Goal: Use online tool/utility: Use online tool/utility

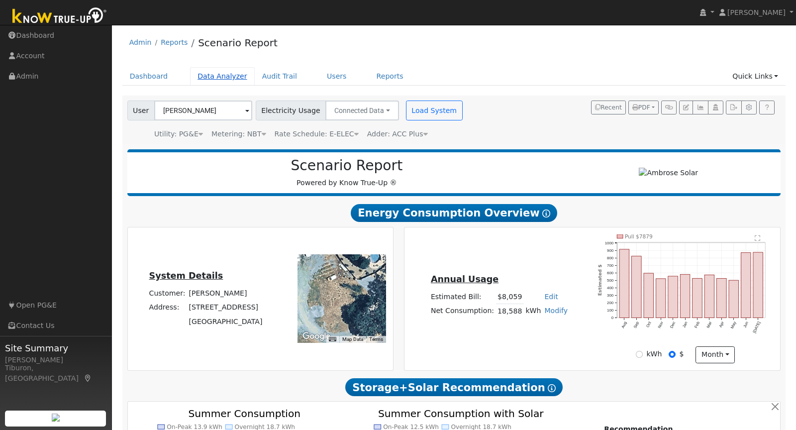
click at [214, 73] on link "Data Analyzer" at bounding box center [222, 76] width 65 height 18
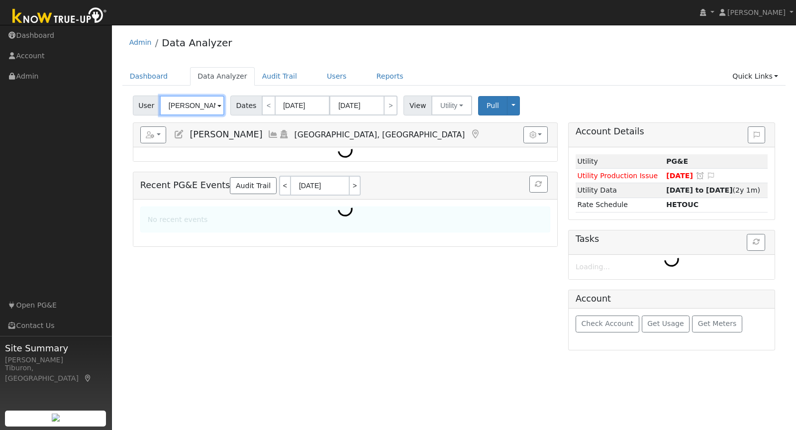
click at [198, 109] on input "[PERSON_NAME]" at bounding box center [192, 106] width 65 height 20
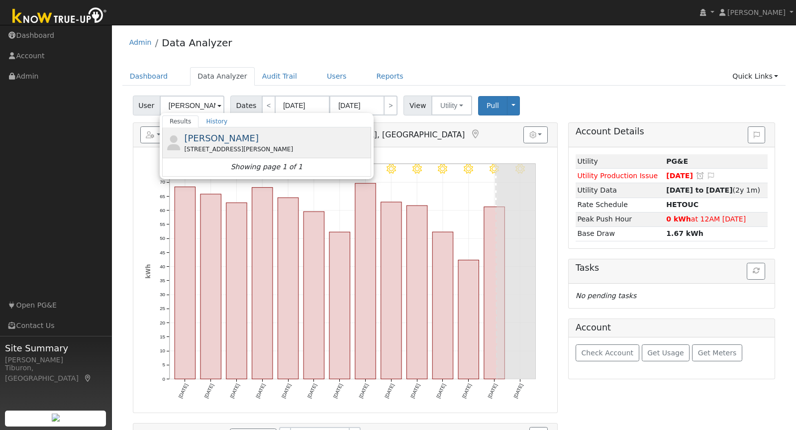
click at [219, 137] on span "[PERSON_NAME]" at bounding box center [221, 138] width 75 height 10
type input "[PERSON_NAME]"
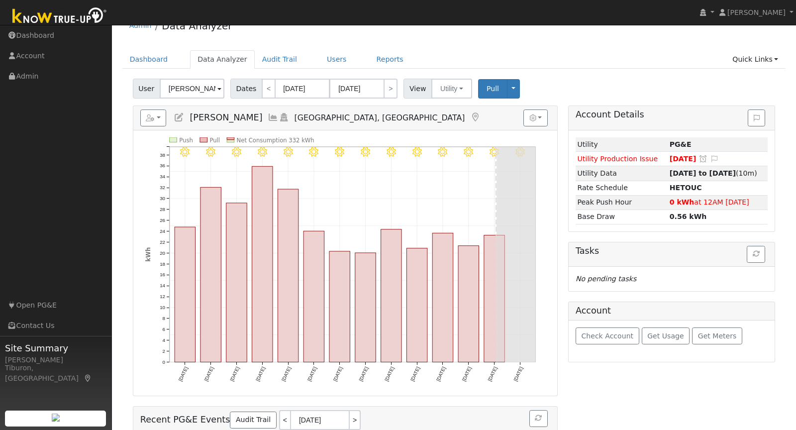
scroll to position [17, 0]
click at [592, 332] on span "Check Account" at bounding box center [607, 335] width 52 height 8
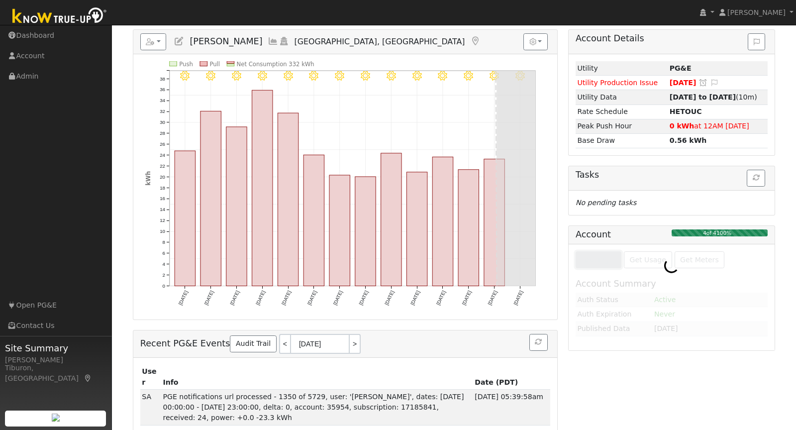
scroll to position [94, 0]
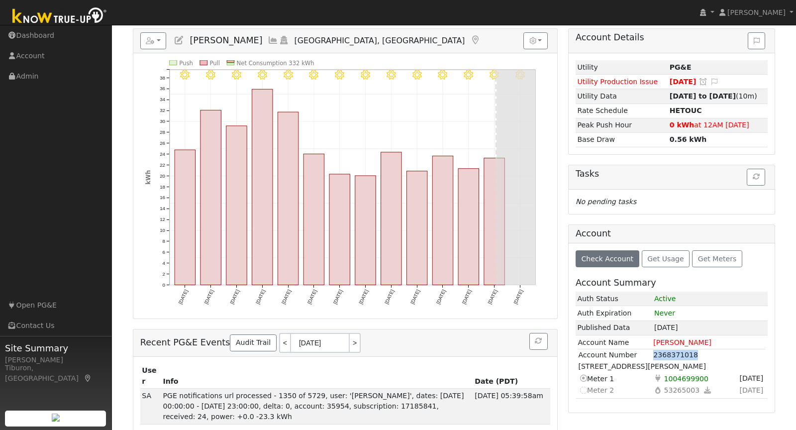
drag, startPoint x: 698, startPoint y: 347, endPoint x: 655, endPoint y: 352, distance: 44.1
click at [655, 352] on td "2368371018" at bounding box center [709, 355] width 112 height 12
copy td "2368371018"
drag, startPoint x: 708, startPoint y: 370, endPoint x: 663, endPoint y: 373, distance: 45.9
click at [663, 373] on td "Electricity 1004699900" at bounding box center [691, 379] width 77 height 12
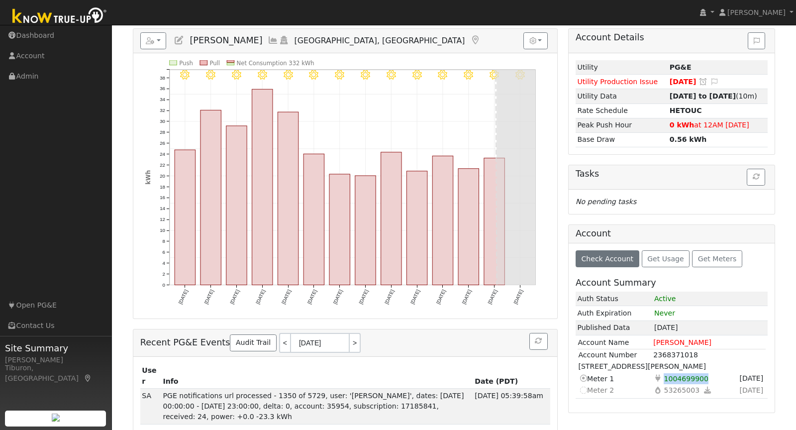
copy span "1004699900"
